Goal: Information Seeking & Learning: Check status

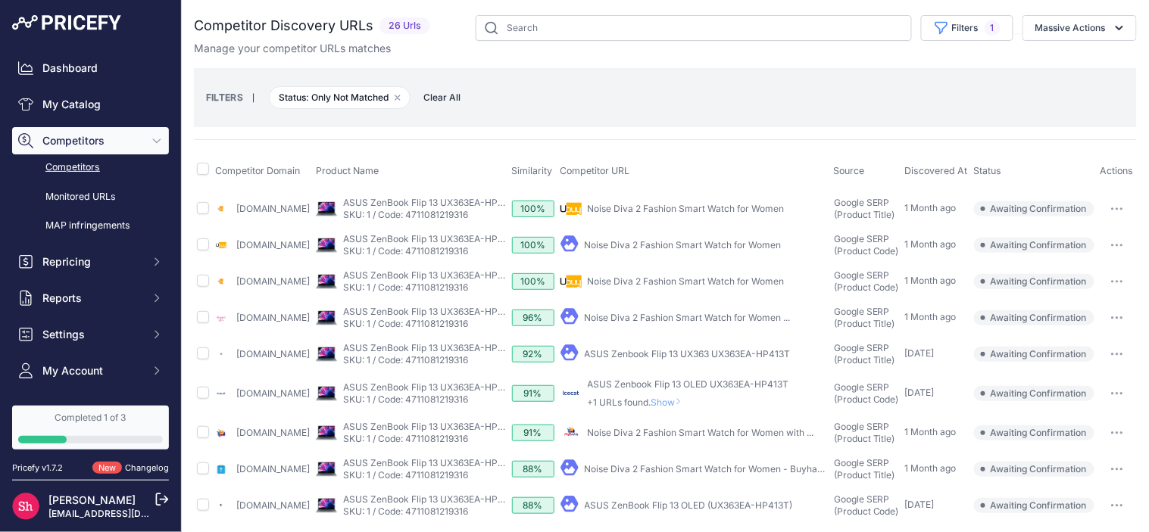
click at [554, 290] on div "100%" at bounding box center [533, 281] width 42 height 17
drag, startPoint x: 990, startPoint y: 210, endPoint x: 1087, endPoint y: 216, distance: 97.1
click at [1087, 216] on span "Awaiting Confirmation" at bounding box center [1034, 208] width 120 height 15
copy span "Awaiting Confirmation"
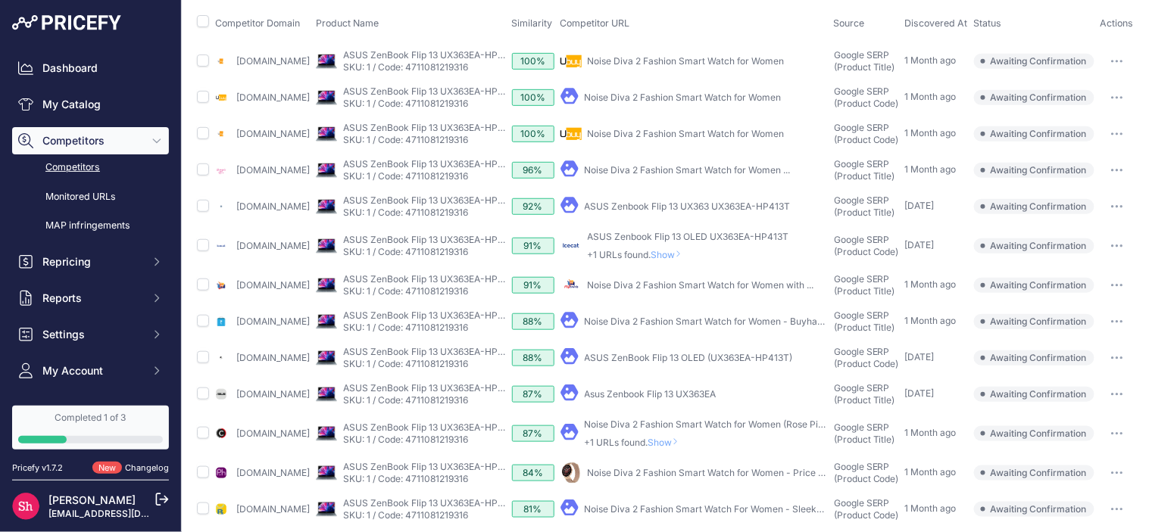
scroll to position [168, 31]
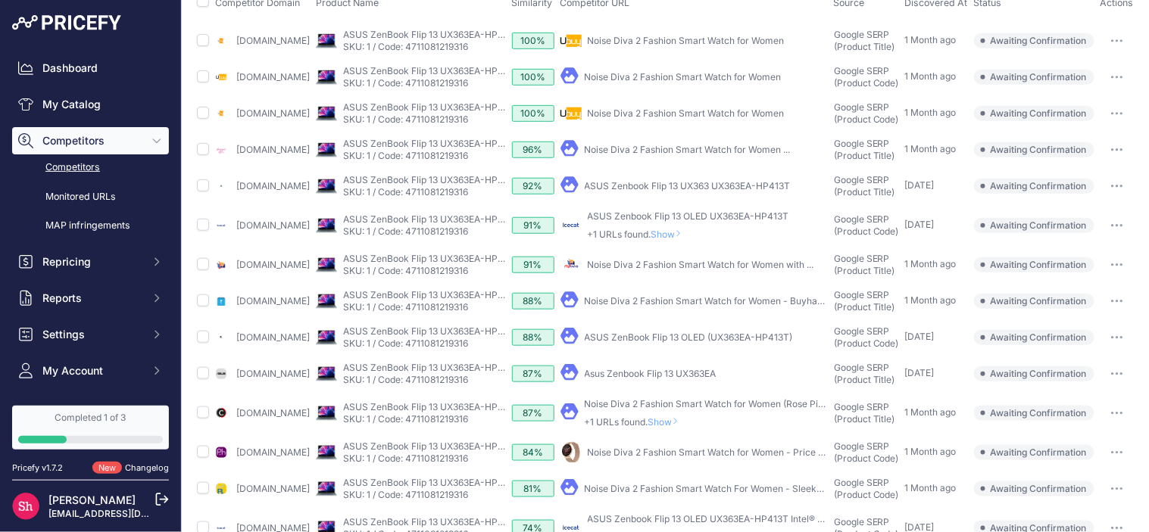
click at [670, 240] on span "Show" at bounding box center [669, 234] width 36 height 11
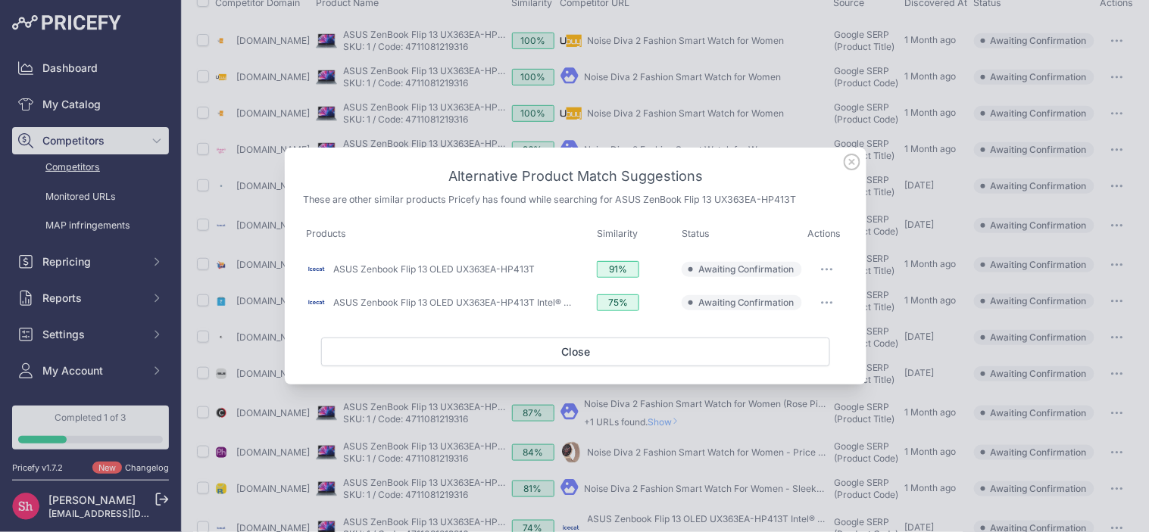
click at [848, 162] on icon at bounding box center [852, 162] width 17 height 17
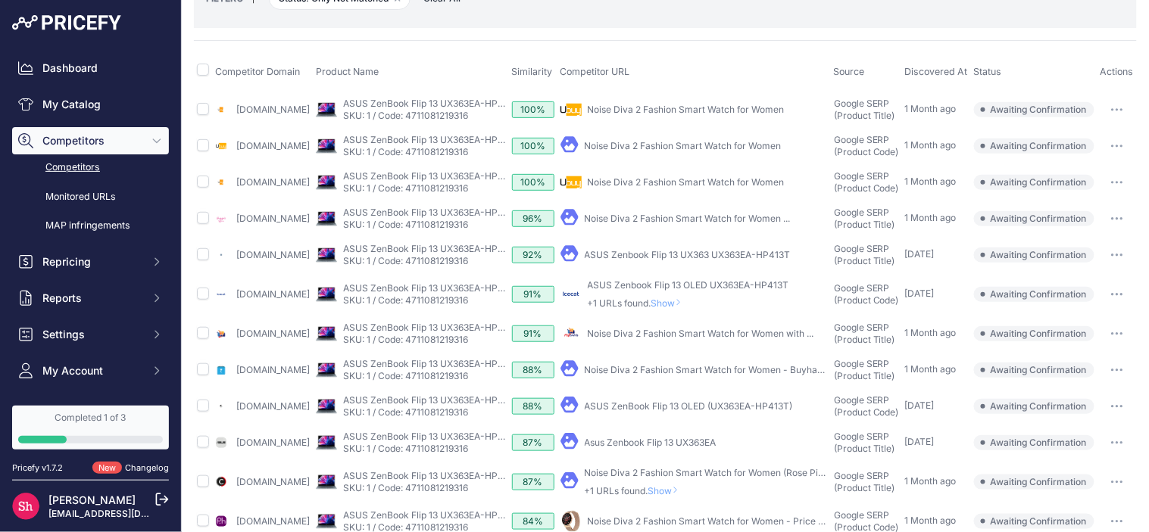
scroll to position [0, 31]
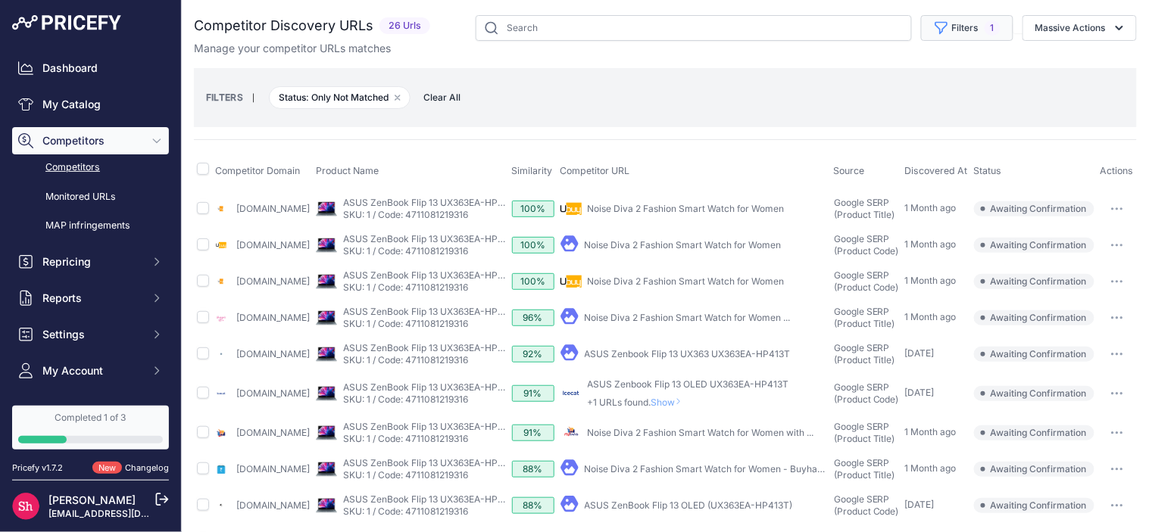
click at [927, 29] on button "Filters 1" at bounding box center [967, 28] width 92 height 26
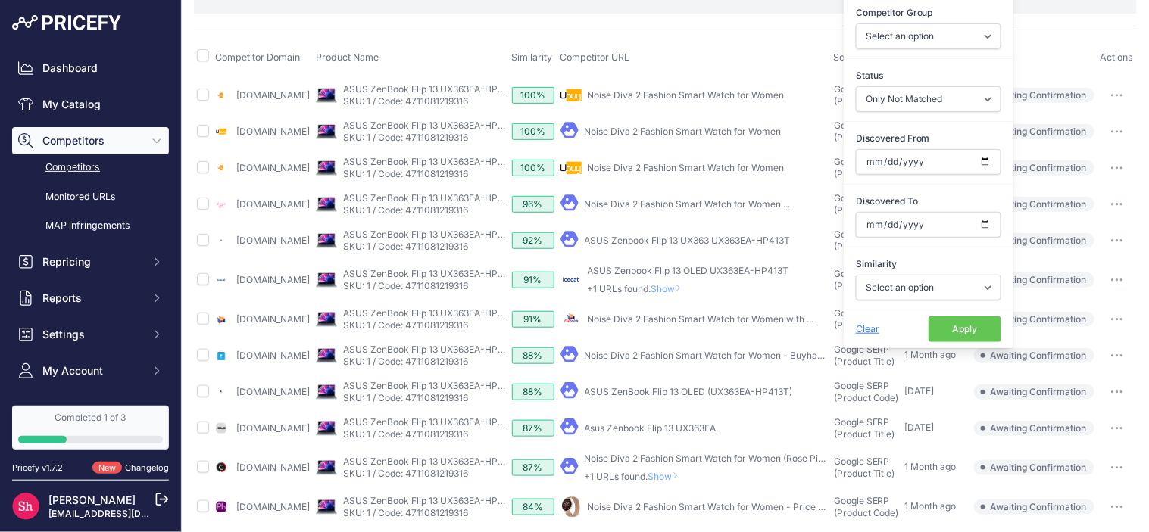
scroll to position [84, 31]
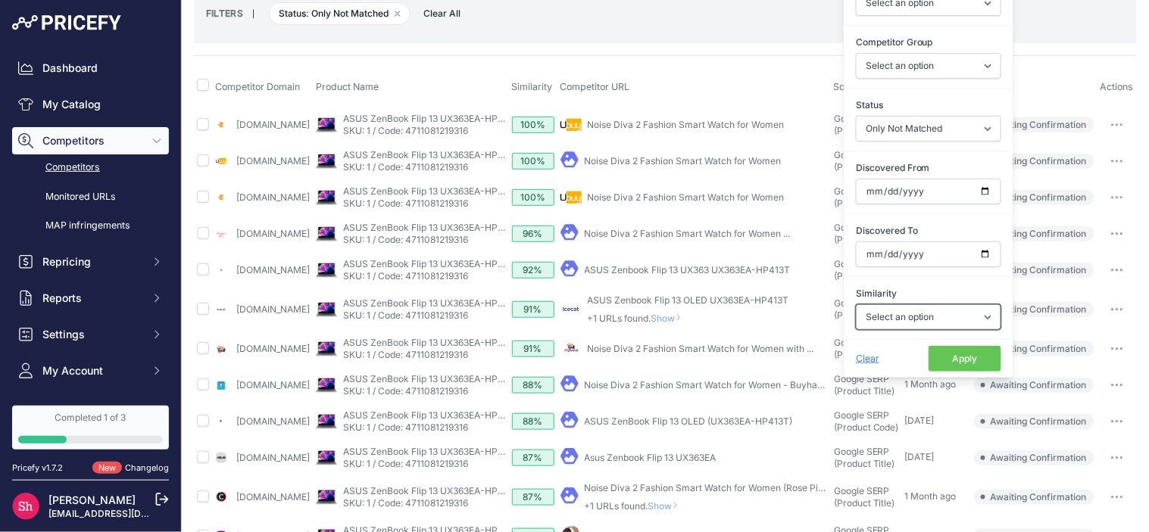
click at [856, 329] on select "Select an option Above 90 % Above 80 % Above 70 % Above 60 % Above 50 % Above 4…" at bounding box center [928, 317] width 145 height 26
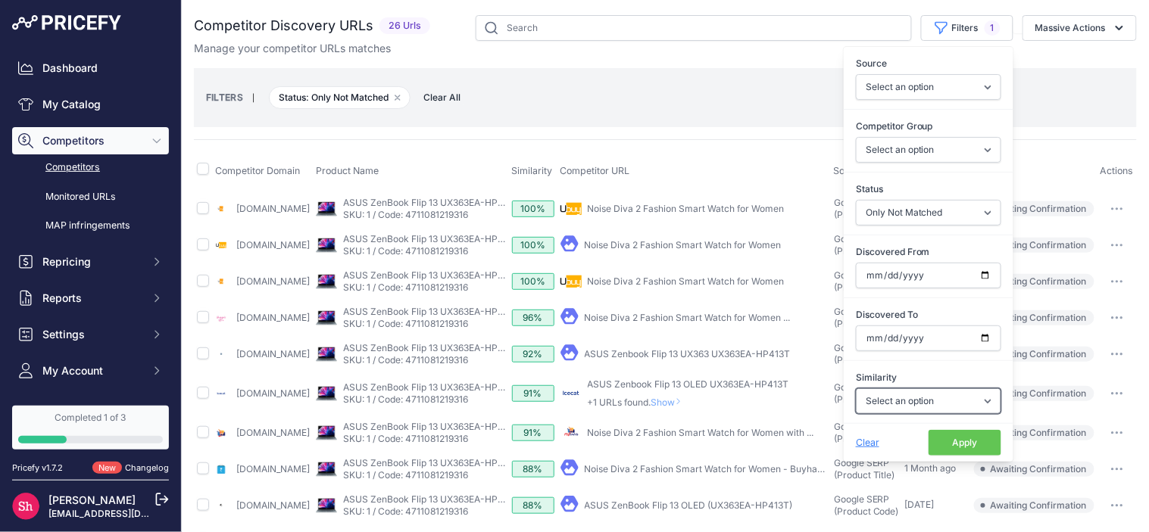
click at [887, 405] on select "Select an option Above 90 % Above 80 % Above 70 % Above 60 % Above 50 % Above 4…" at bounding box center [928, 401] width 145 height 26
select select "50"
click at [856, 389] on select "Select an option Above 90 % Above 80 % Above 70 % Above 60 % Above 50 % Above 4…" at bounding box center [928, 401] width 145 height 26
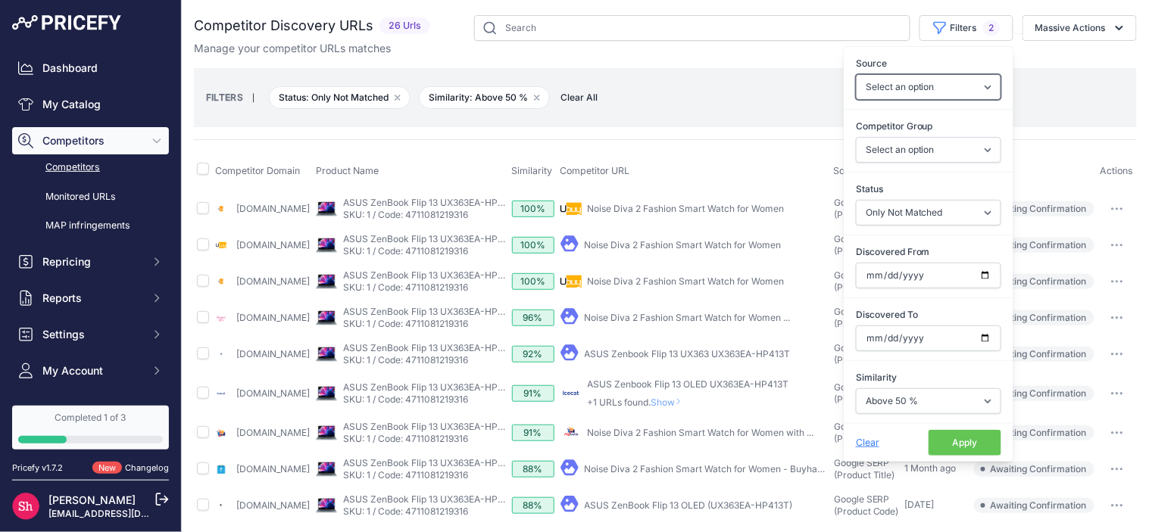
click at [891, 92] on select "Select an option Quick Automatch Google Shopping (Title) Google SERP (Title) Go…" at bounding box center [928, 87] width 145 height 26
click at [913, 151] on select "Select an option General Website Ecommerce Foreign Country Website Automatch" at bounding box center [928, 150] width 145 height 26
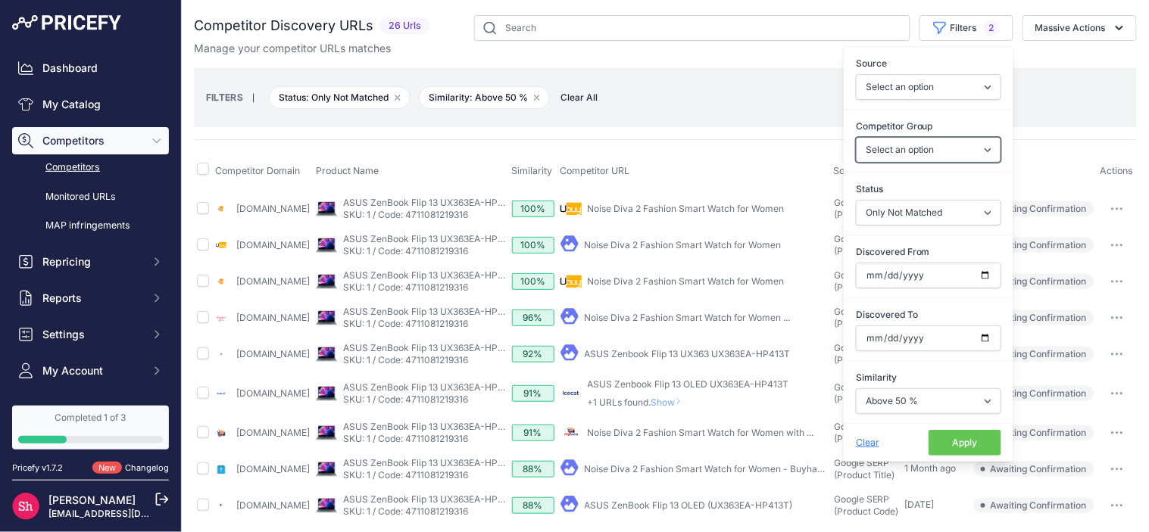
click at [913, 151] on select "Select an option General Website Ecommerce Foreign Country Website Automatch" at bounding box center [928, 150] width 145 height 26
click at [792, 139] on div "Competitor Domain Product Name Similarity Competitor URL Source" at bounding box center [665, 537] width 943 height 797
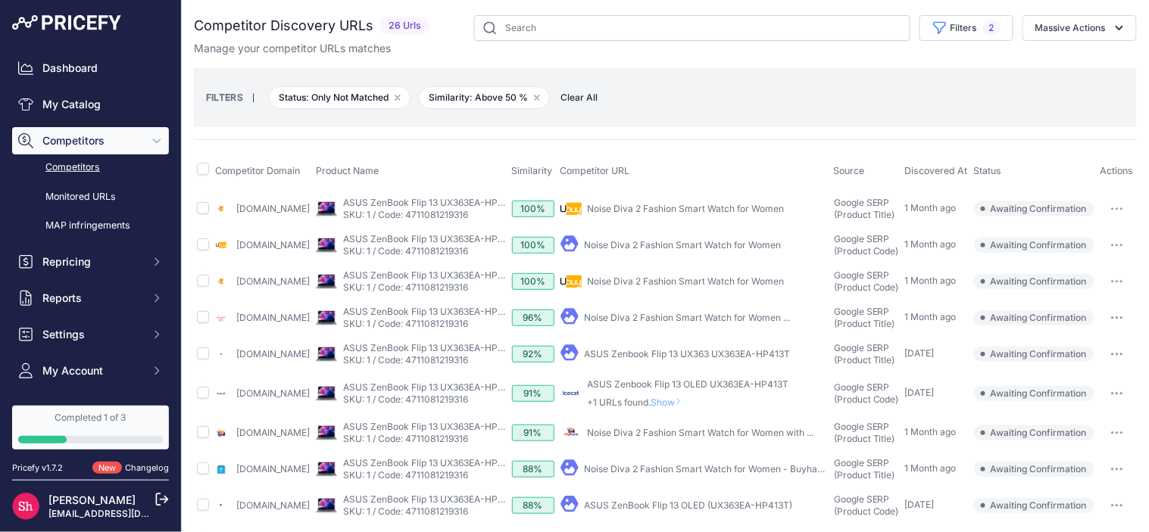
scroll to position [0, 31]
click at [918, 13] on div "You are not connected to the internet. Competitor Discovery URLs" at bounding box center [665, 499] width 943 height 999
click at [919, 20] on button "Filters 2" at bounding box center [966, 28] width 94 height 26
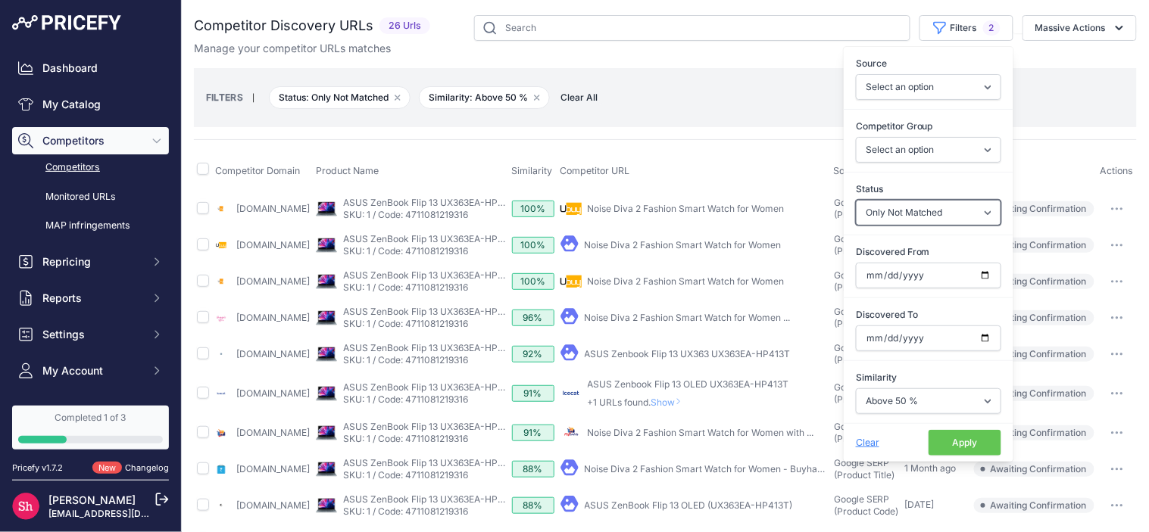
click at [894, 214] on select "Select an option Only Matched Only Not Matched" at bounding box center [928, 213] width 145 height 26
